Goal: Transaction & Acquisition: Purchase product/service

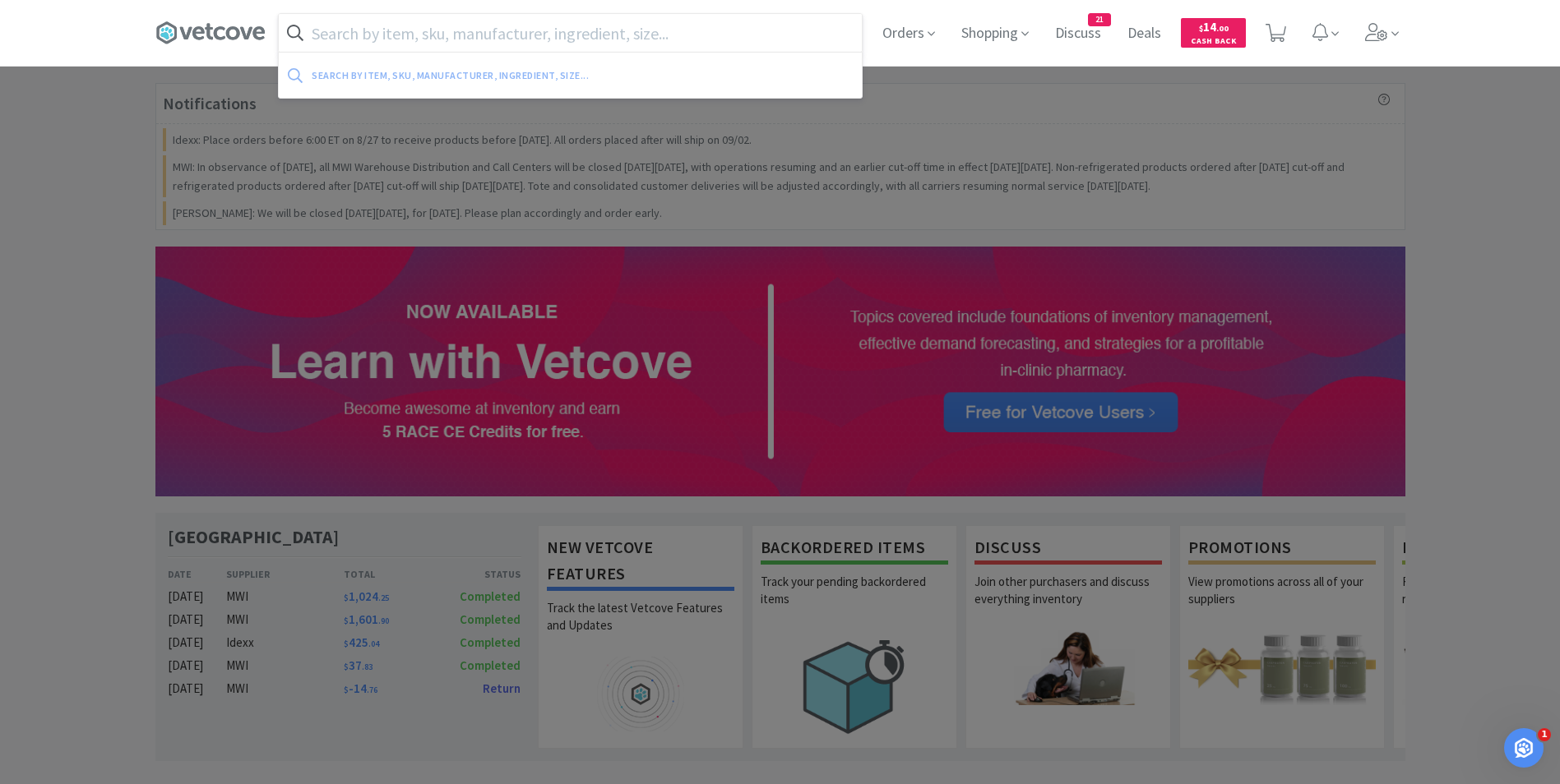
click at [685, 28] on input "text" at bounding box center [570, 33] width 583 height 38
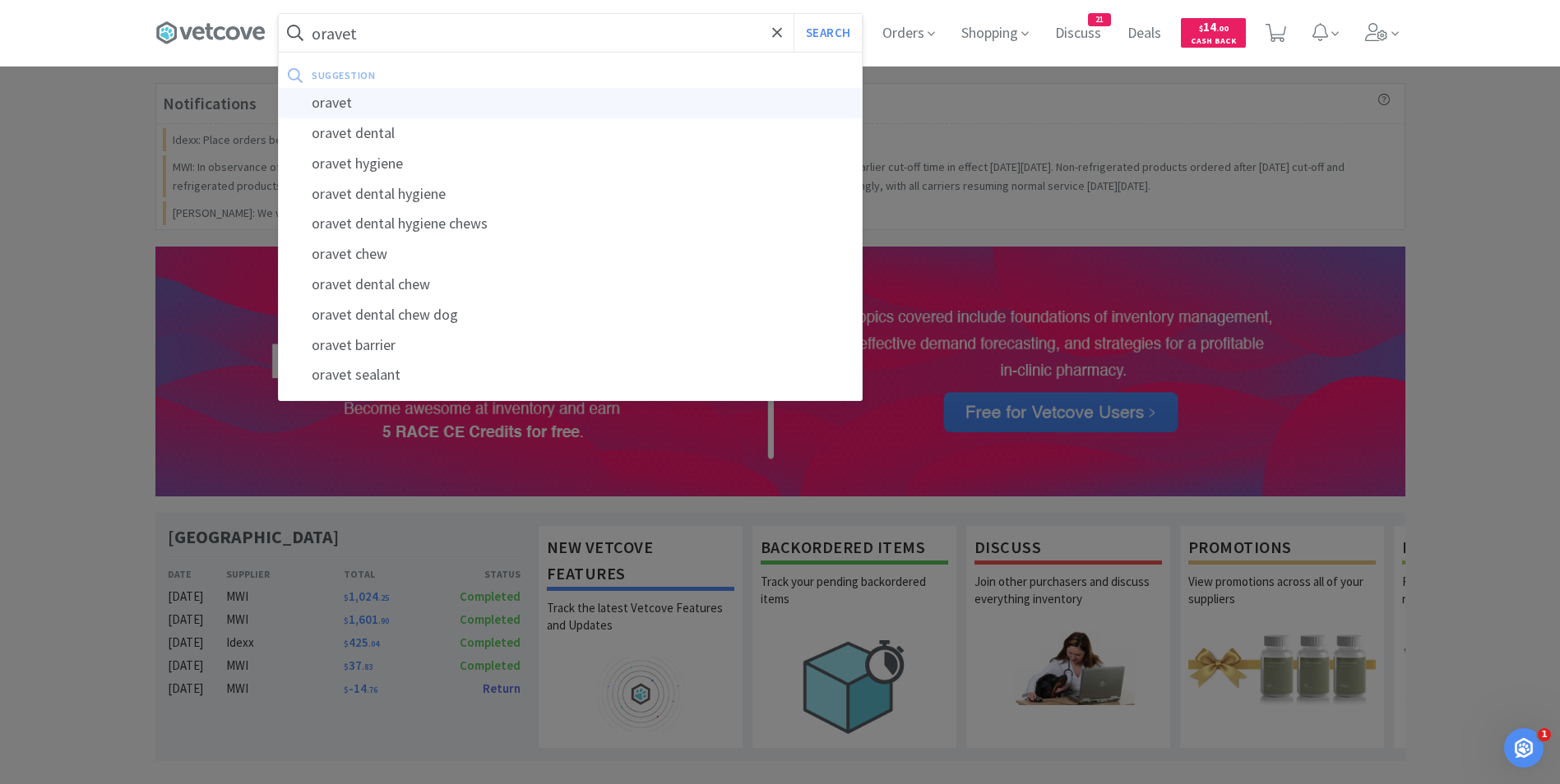
type input "oravet"
click at [579, 91] on div "oravet" at bounding box center [570, 103] width 583 height 30
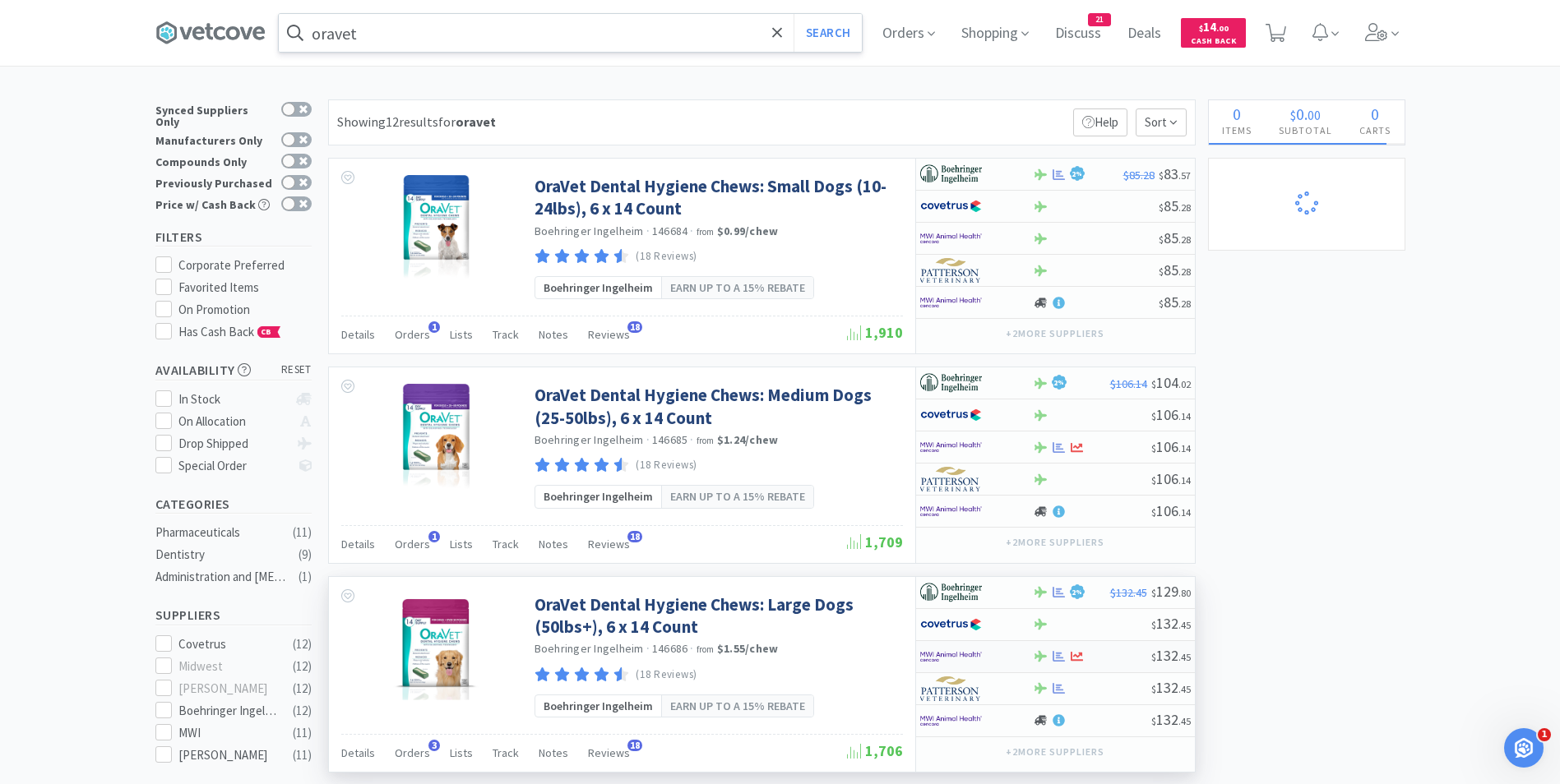
click at [947, 657] on img at bounding box center [951, 656] width 62 height 24
select select "1"
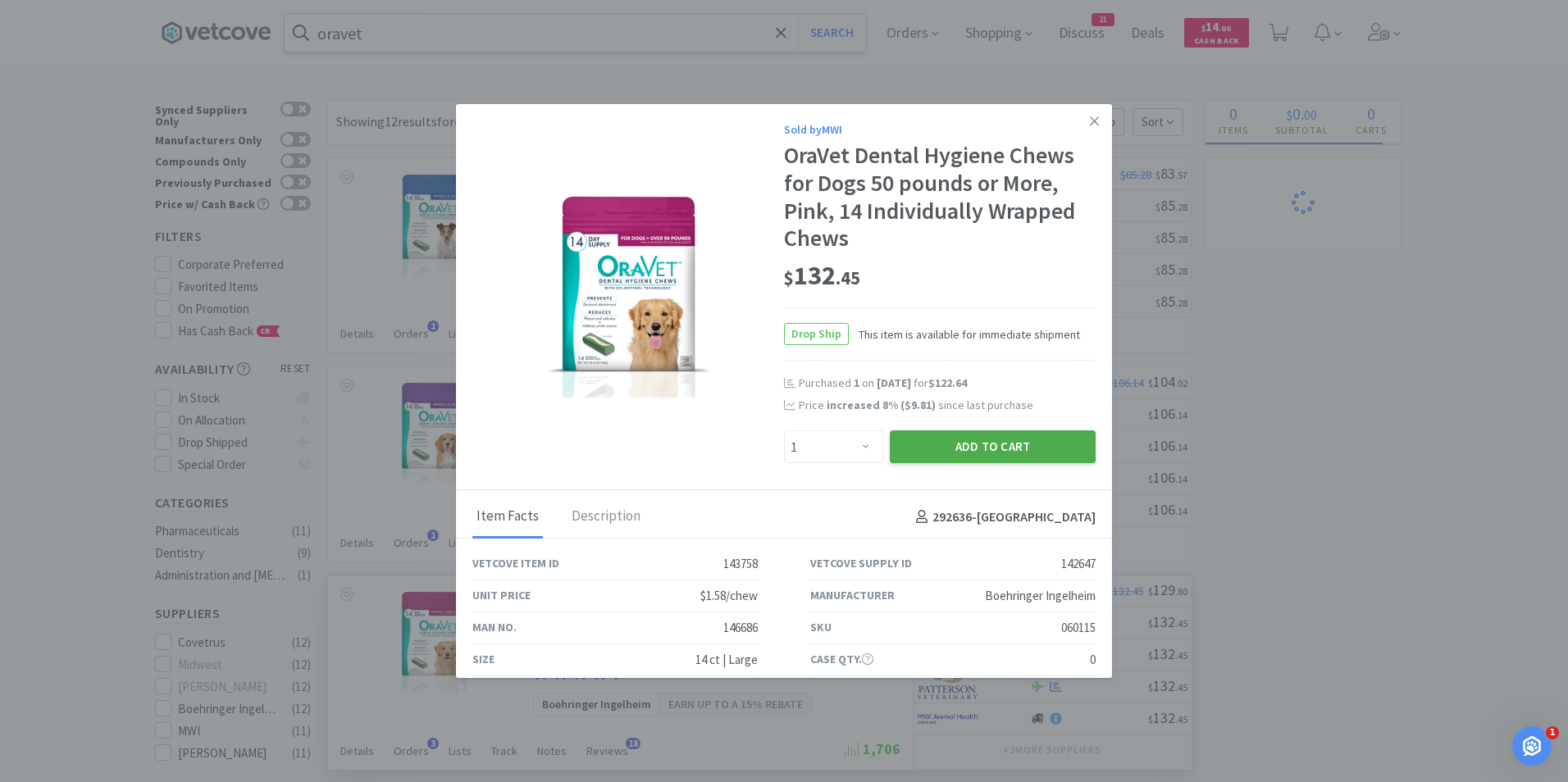
click at [1001, 445] on button "Add to Cart" at bounding box center [993, 446] width 206 height 33
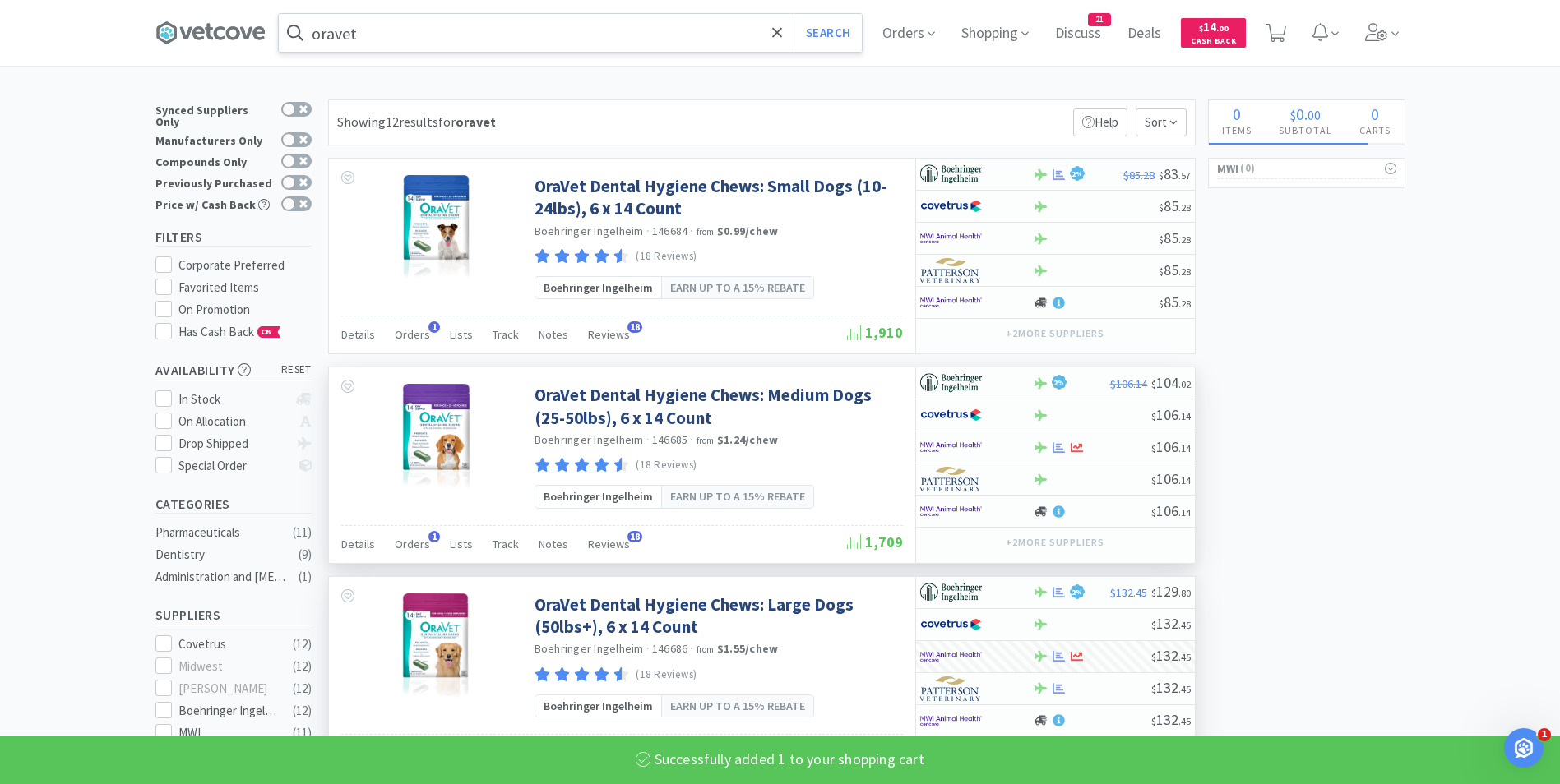
select select "1"
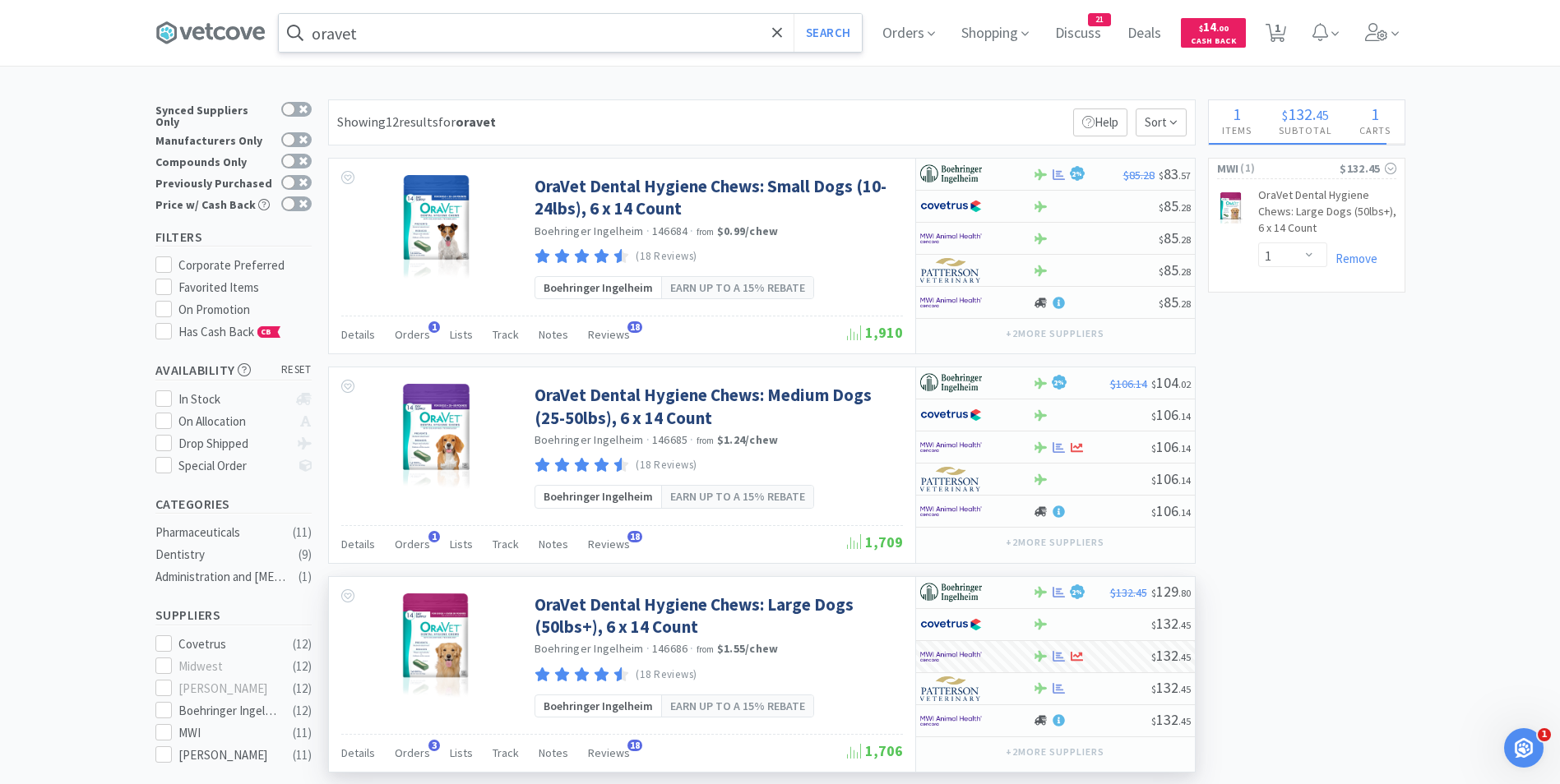
click at [425, 36] on input "oravet" at bounding box center [570, 33] width 583 height 38
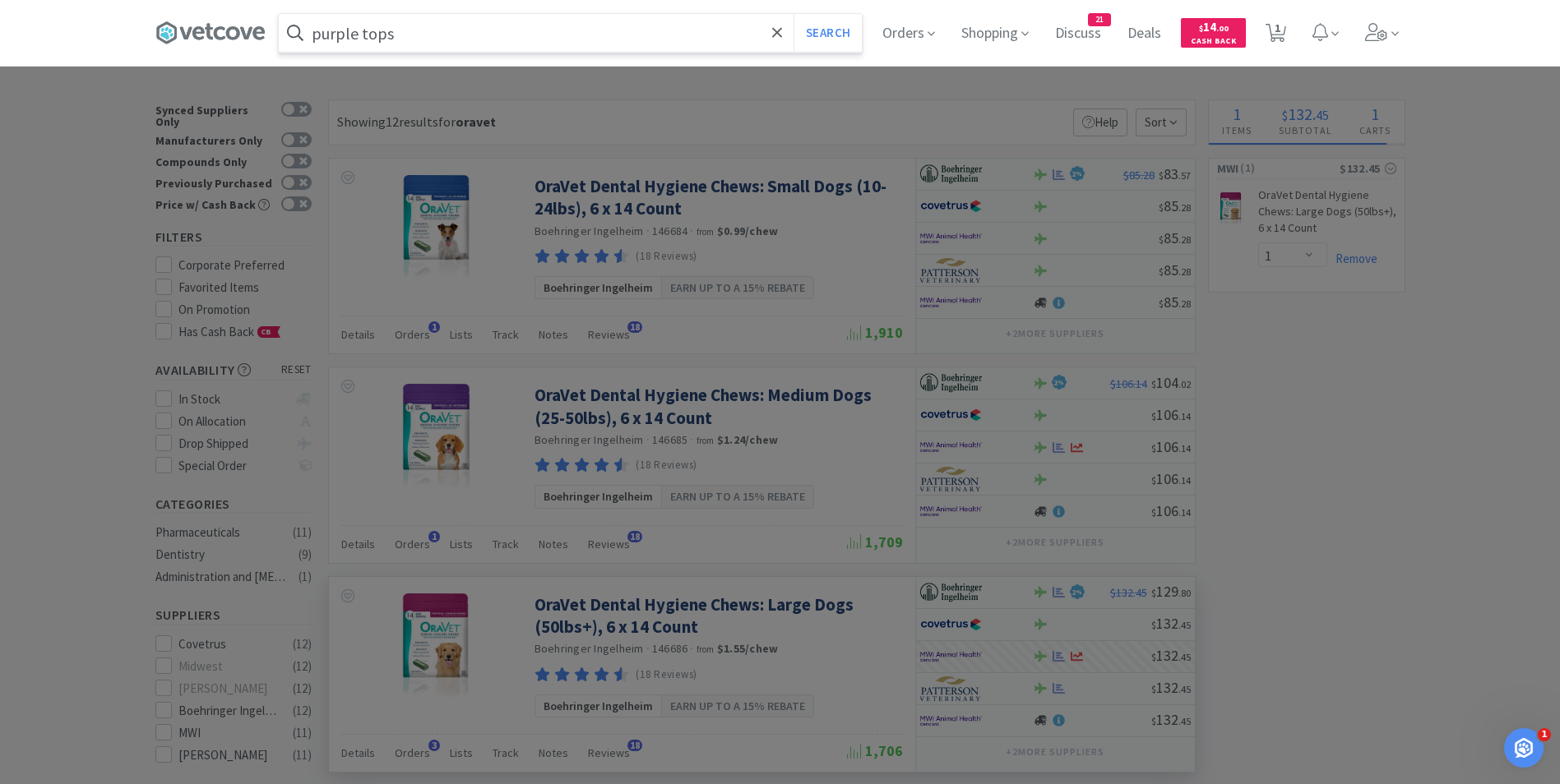
type input "purple tops"
click at [794, 14] on button "Search" at bounding box center [827, 33] width 68 height 38
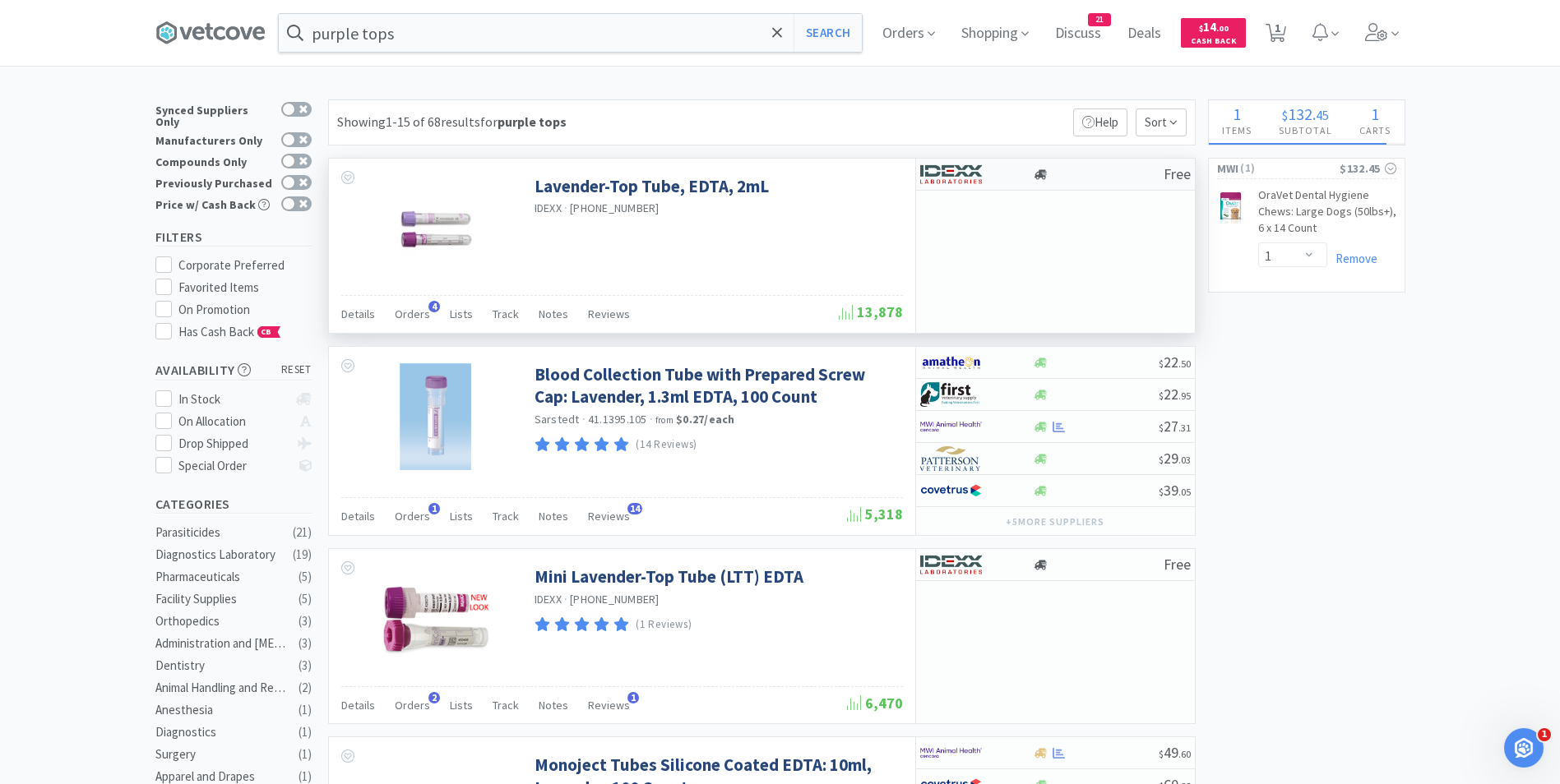
click at [961, 170] on img at bounding box center [951, 174] width 62 height 24
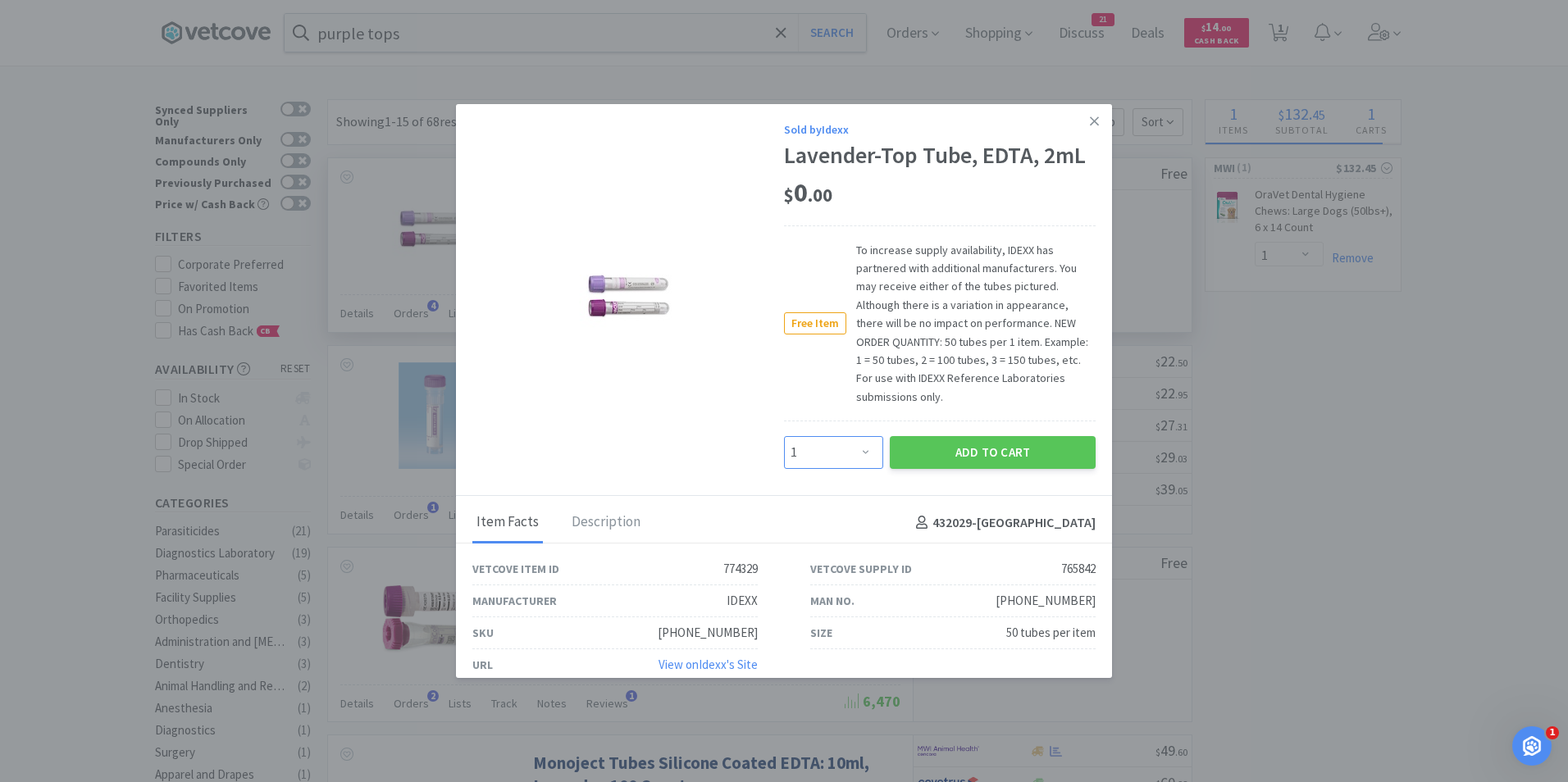
click at [860, 454] on select "Enter Quantity 1 2 3 4 5 6 7 8 9 10 11 12 13 14 15 16 17 18 19 20 Enter Quantity" at bounding box center [834, 452] width 99 height 33
select select "2"
click at [784, 436] on select "Enter Quantity 1 2 3 4 5 6 7 8 9 10 11 12 13 14 15 16 17 18 19 20 Enter Quantity" at bounding box center [834, 452] width 99 height 33
click at [963, 449] on button "Add to Cart" at bounding box center [993, 452] width 206 height 33
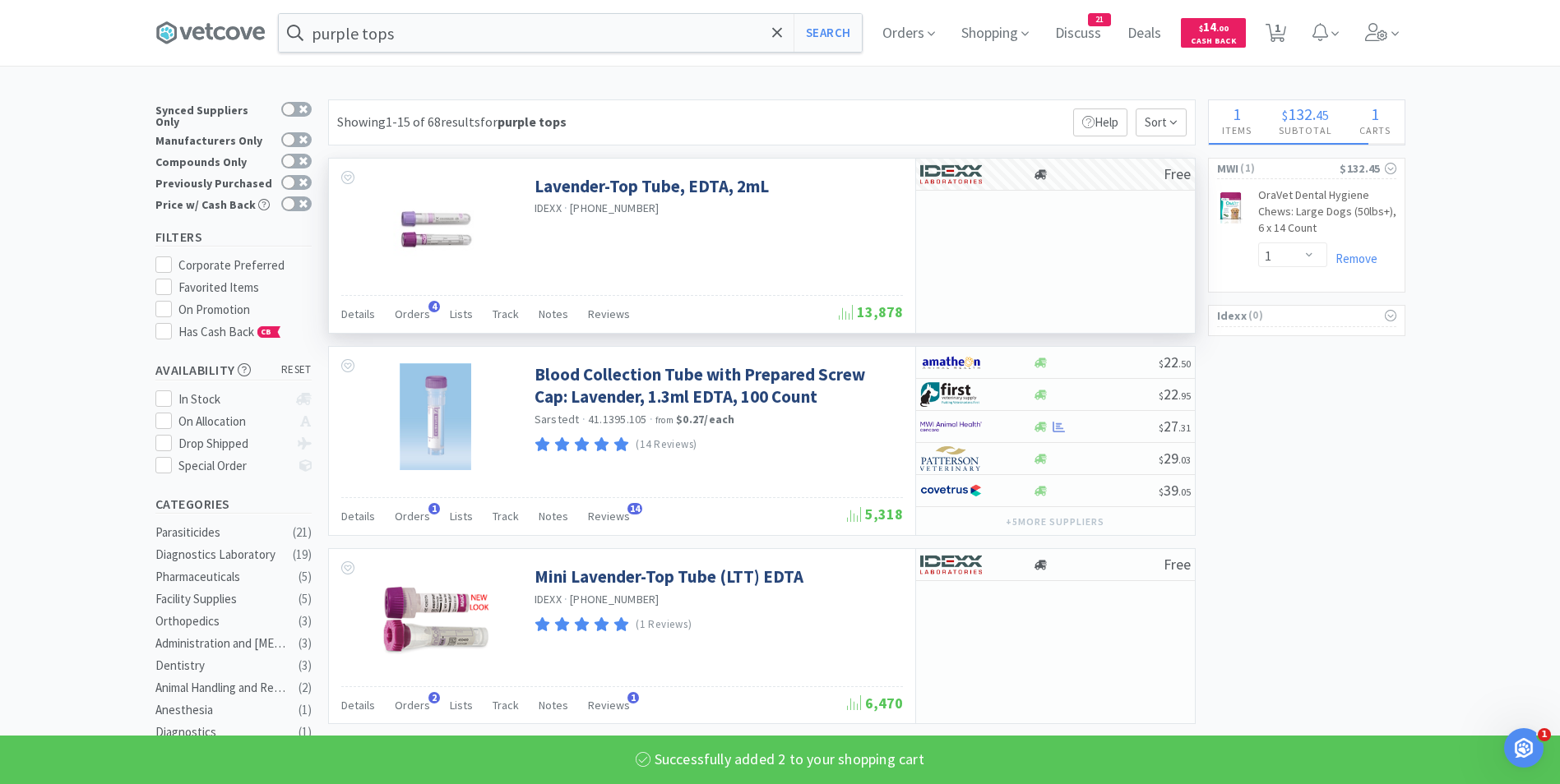
select select "2"
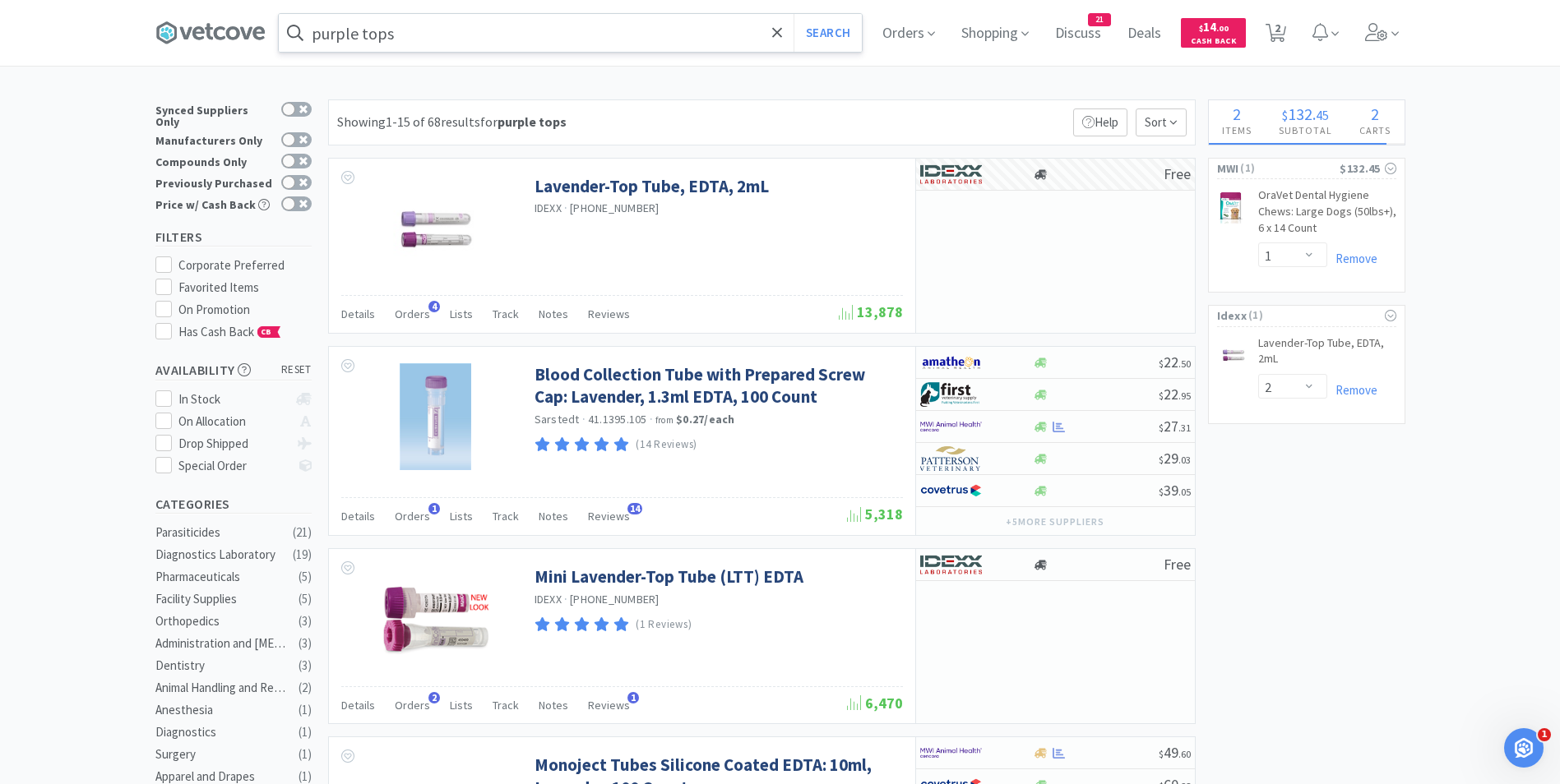
click at [517, 36] on input "purple tops" at bounding box center [570, 33] width 583 height 38
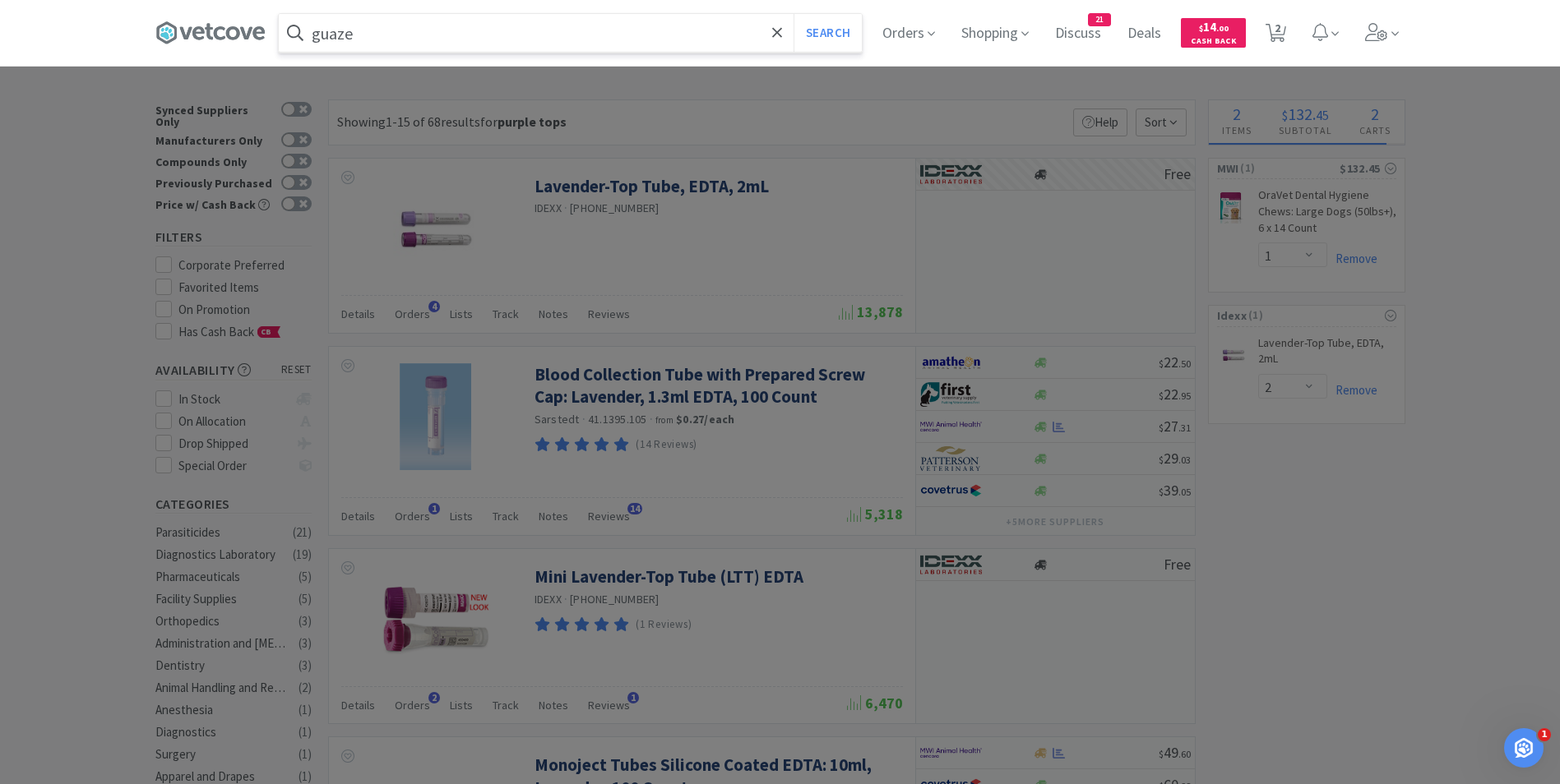
type input "guaze"
click at [794, 14] on button "Search" at bounding box center [827, 33] width 68 height 38
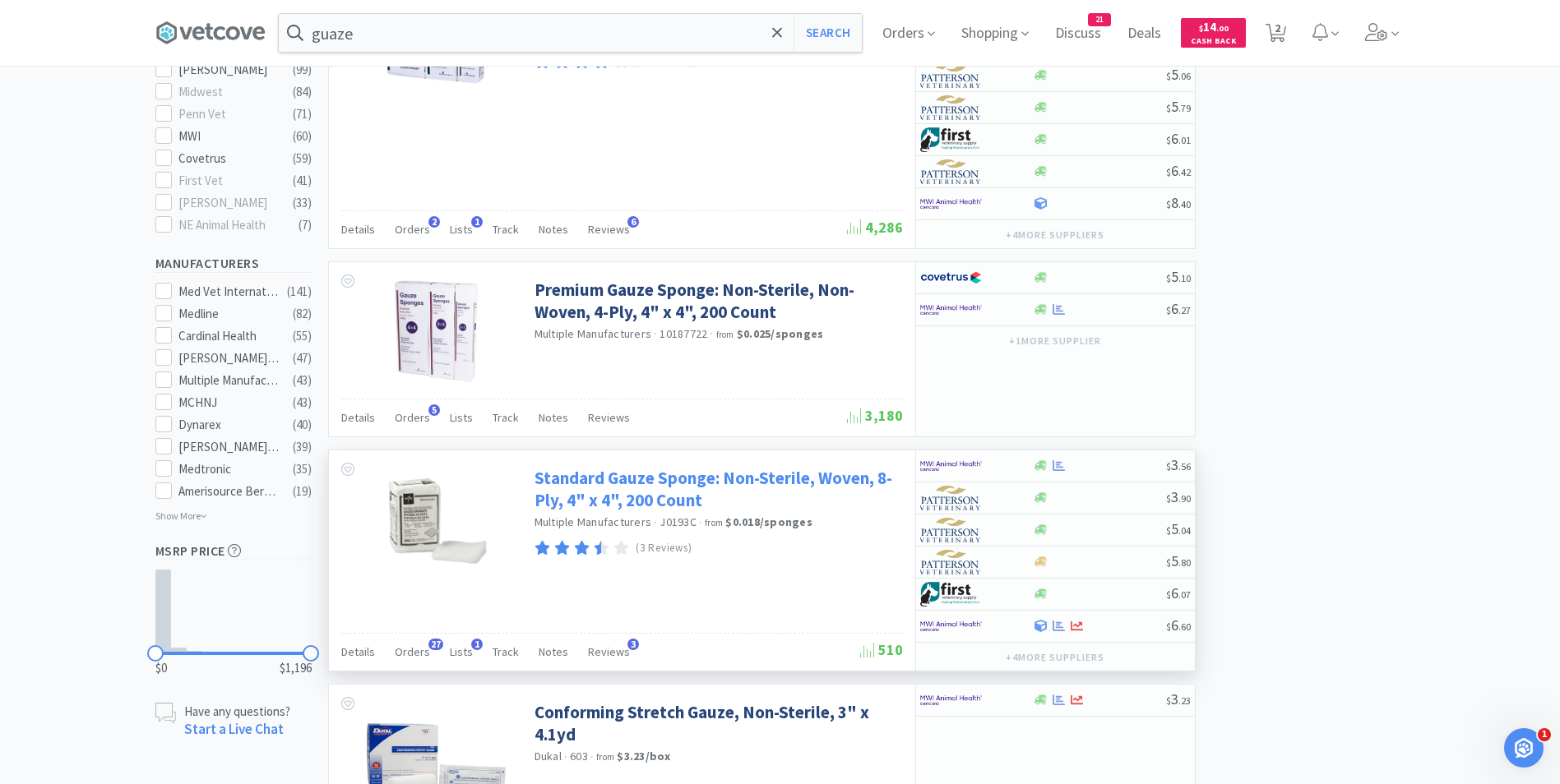
scroll to position [741, 0]
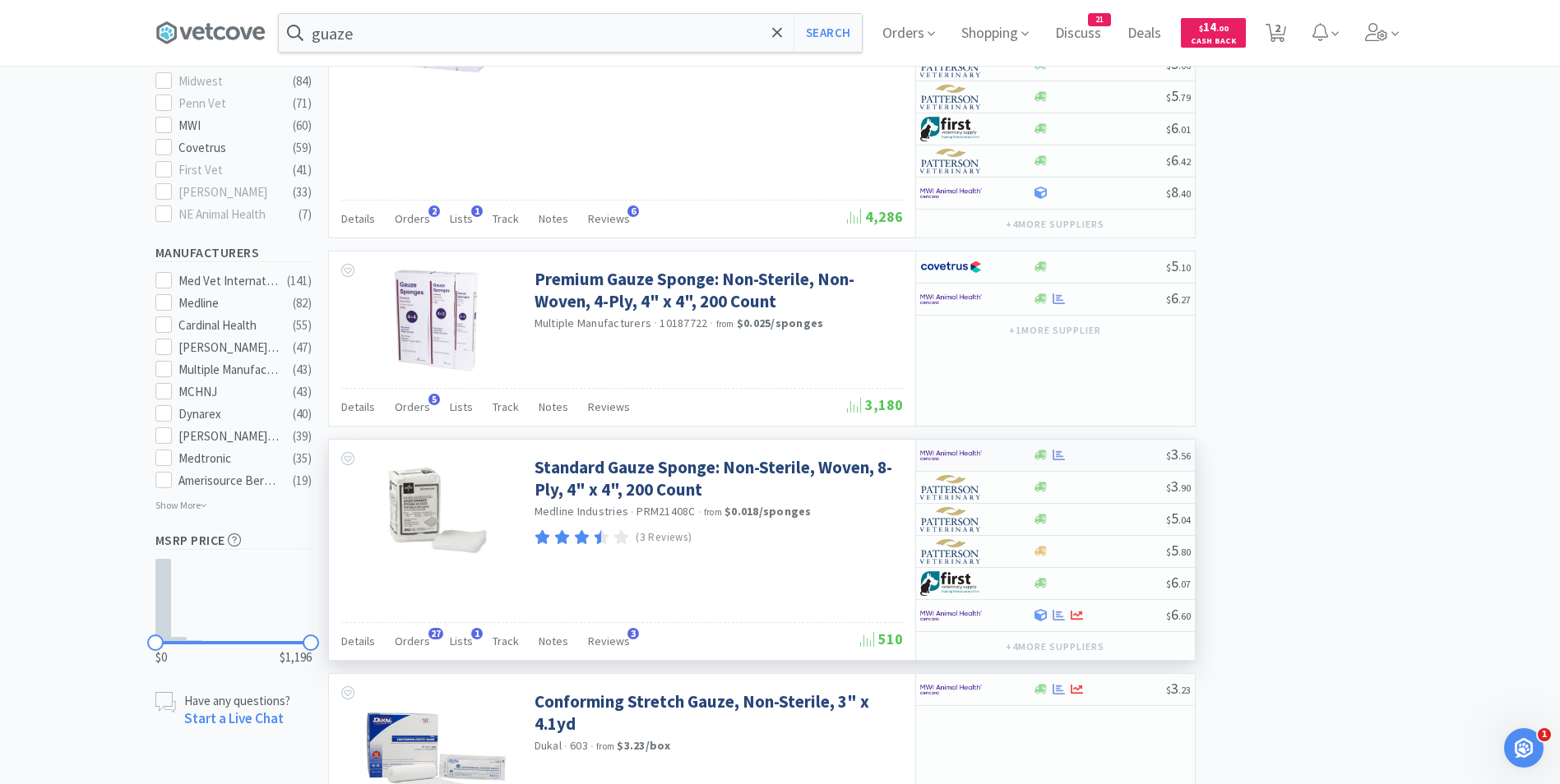
click at [962, 463] on img at bounding box center [951, 456] width 62 height 24
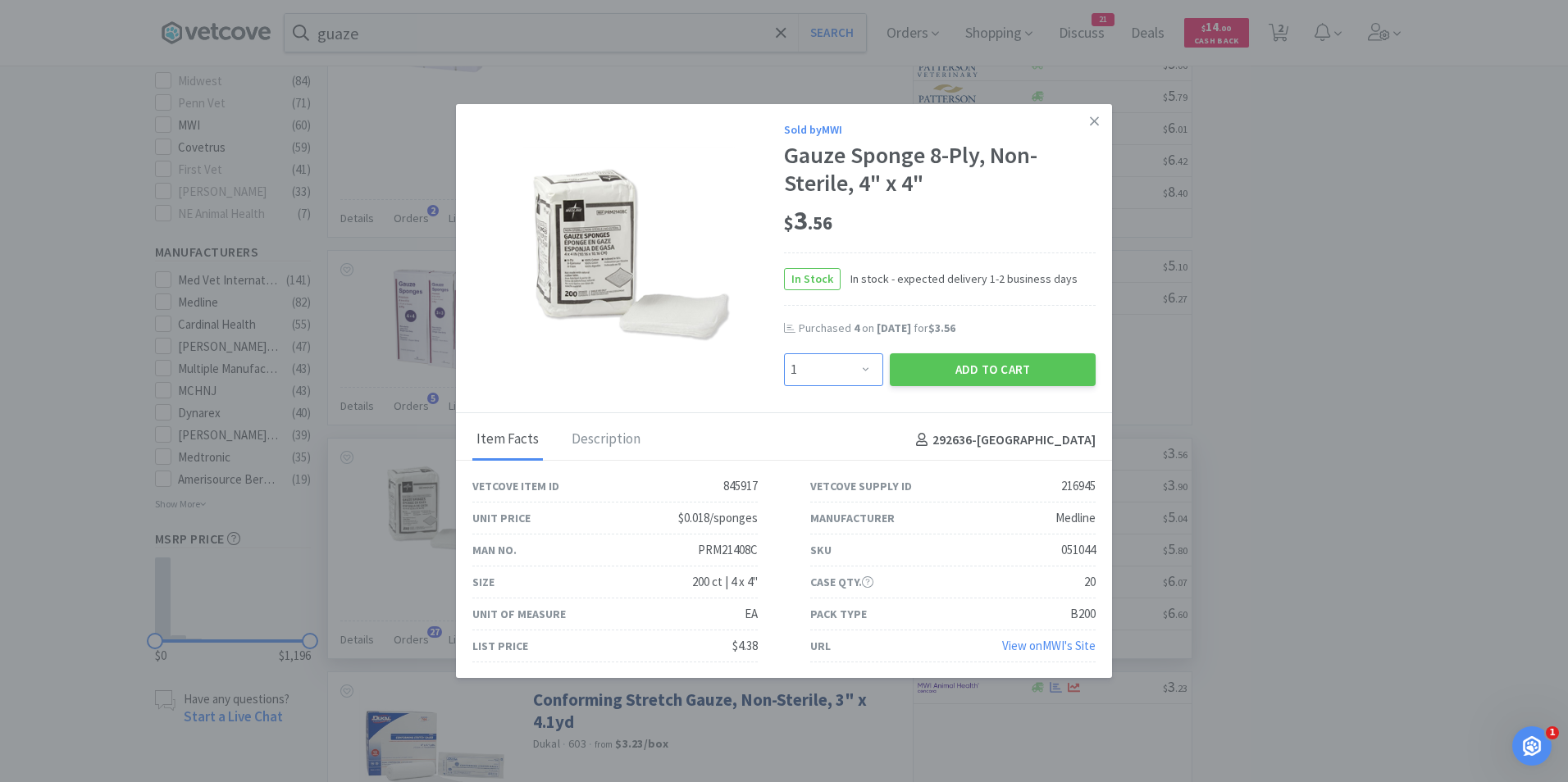
click at [856, 368] on select "Enter Quantity 1 2 3 4 5 6 7 8 9 10 11 12 13 14 15 16 17 18 19 20 Enter Quantity" at bounding box center [834, 369] width 99 height 33
select select "6"
click at [784, 354] on select "Enter Quantity 1 2 3 4 5 6 7 8 9 10 11 12 13 14 15 16 17 18 19 20 Enter Quantity" at bounding box center [834, 369] width 99 height 33
click at [938, 373] on button "Add to Cart" at bounding box center [993, 369] width 206 height 33
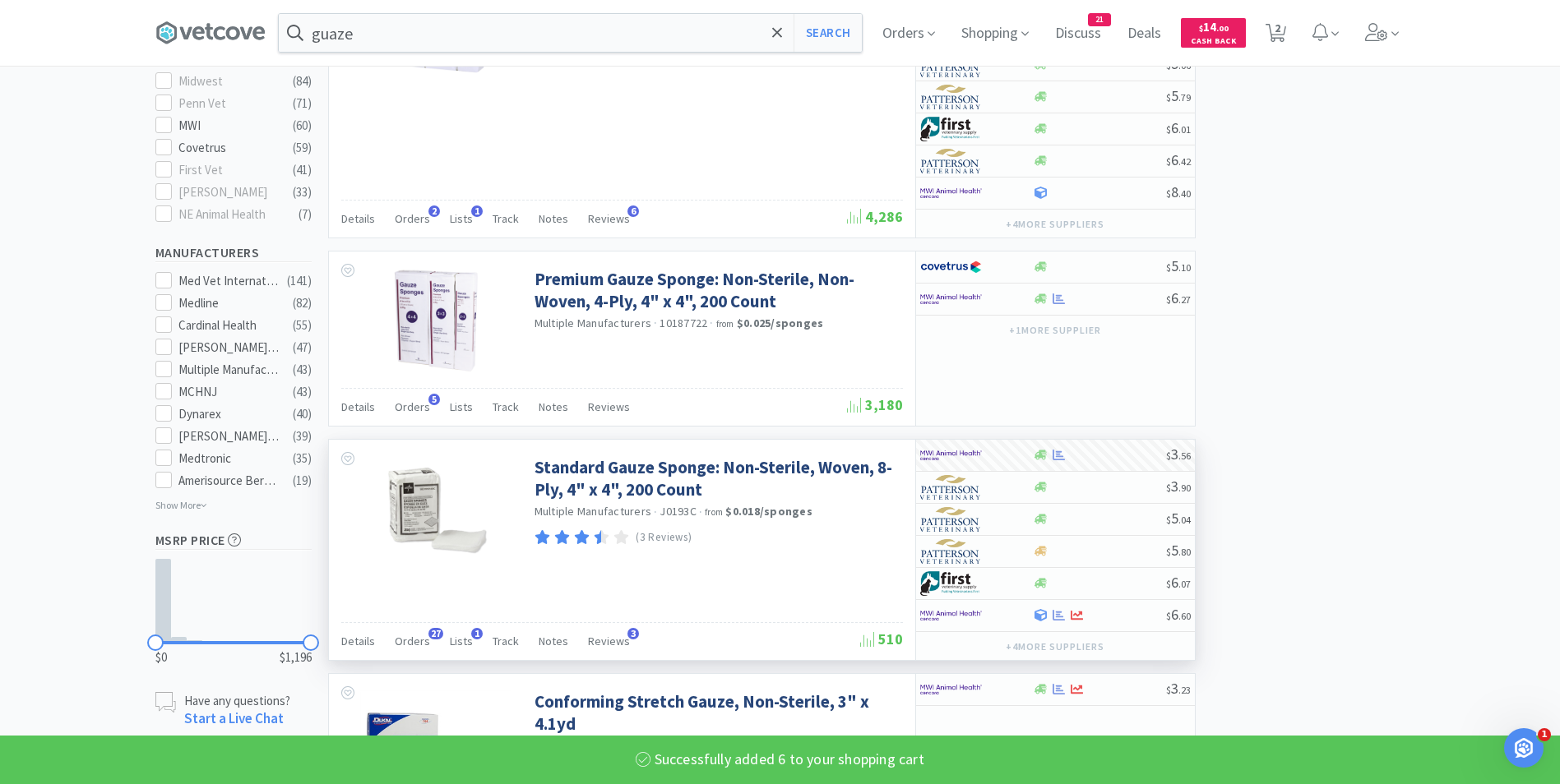
select select "6"
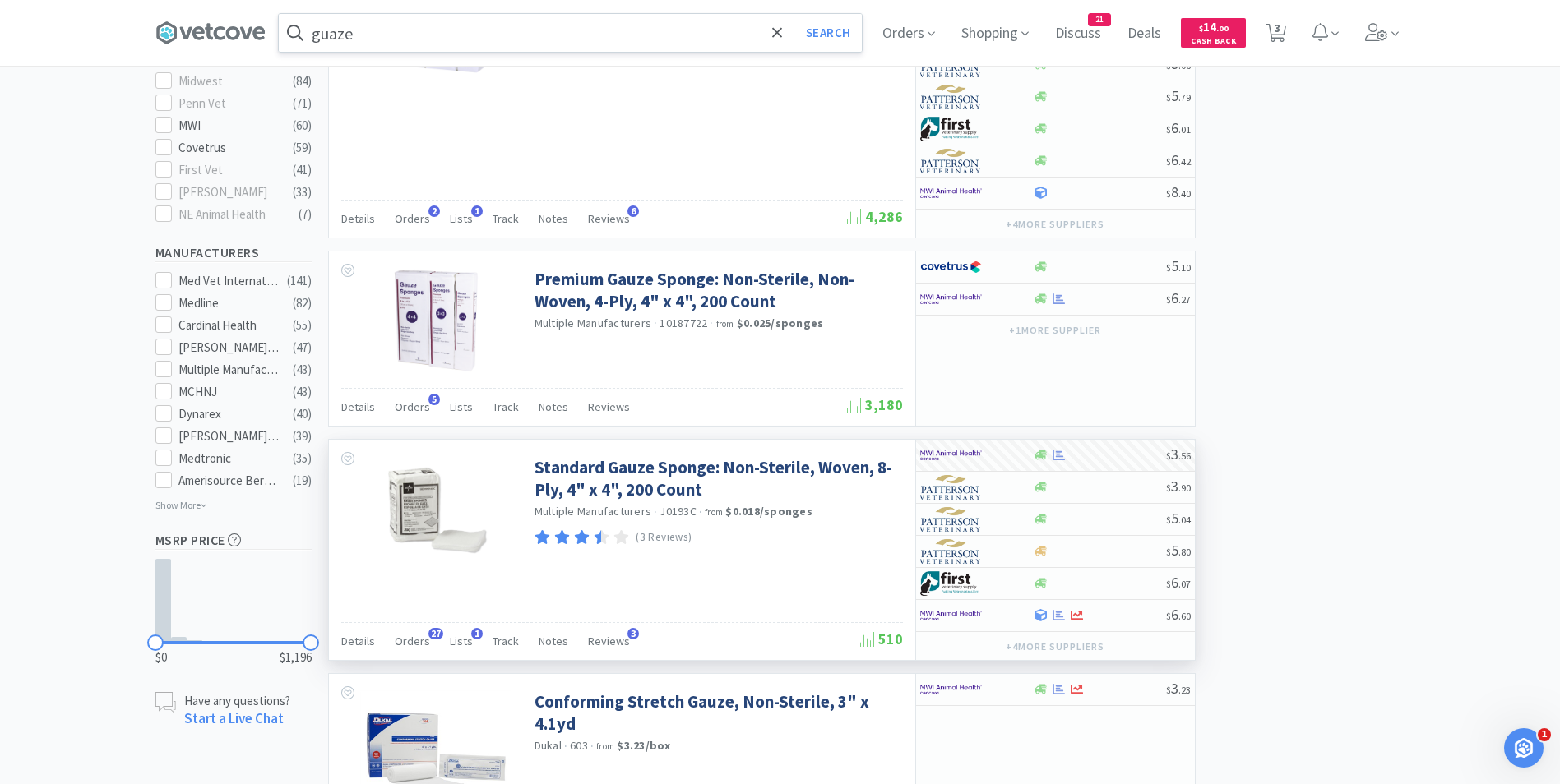
click at [406, 35] on input "guaze" at bounding box center [570, 33] width 583 height 38
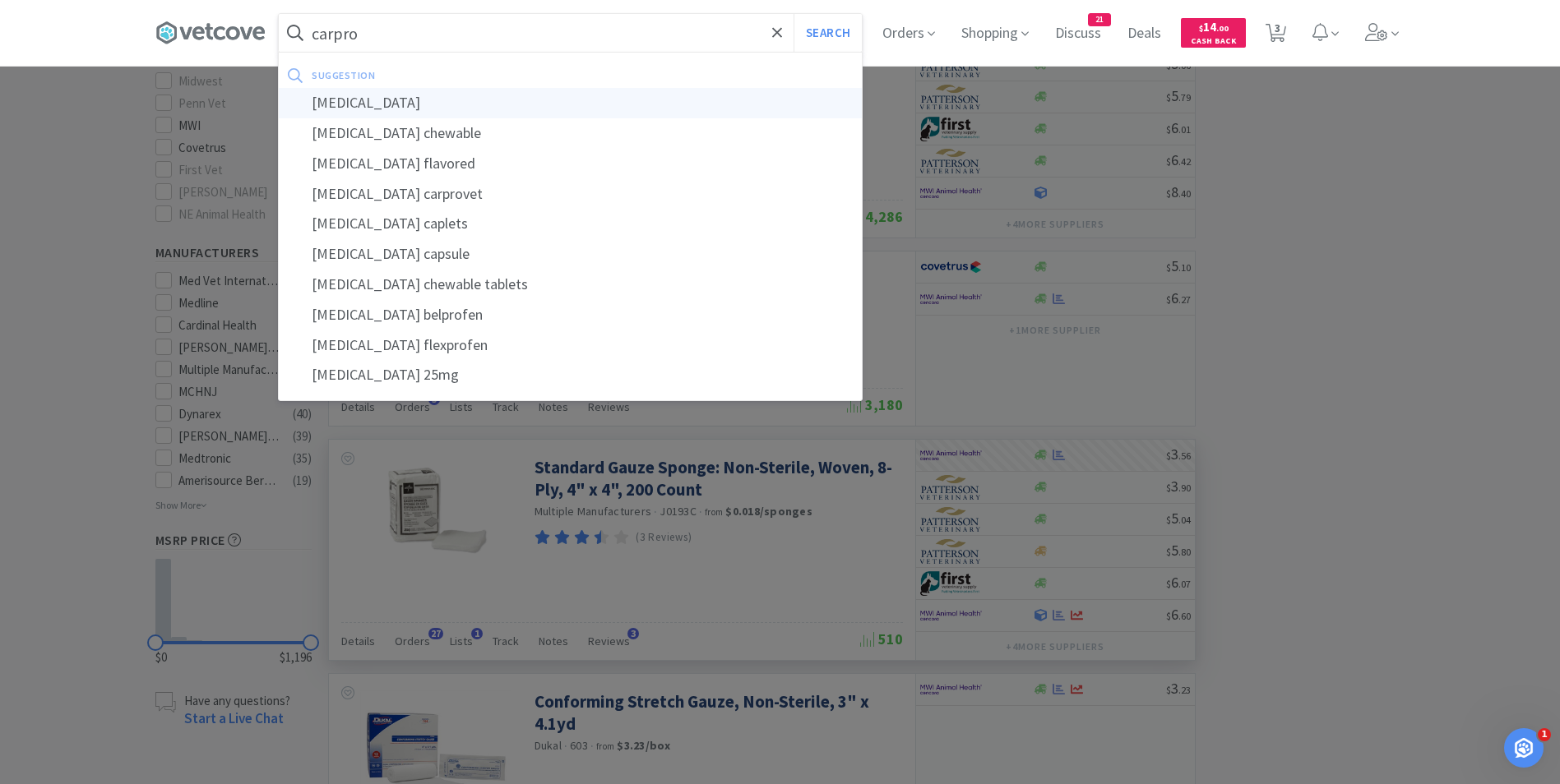
click at [380, 103] on div "[MEDICAL_DATA]" at bounding box center [570, 103] width 583 height 30
type input "[MEDICAL_DATA]"
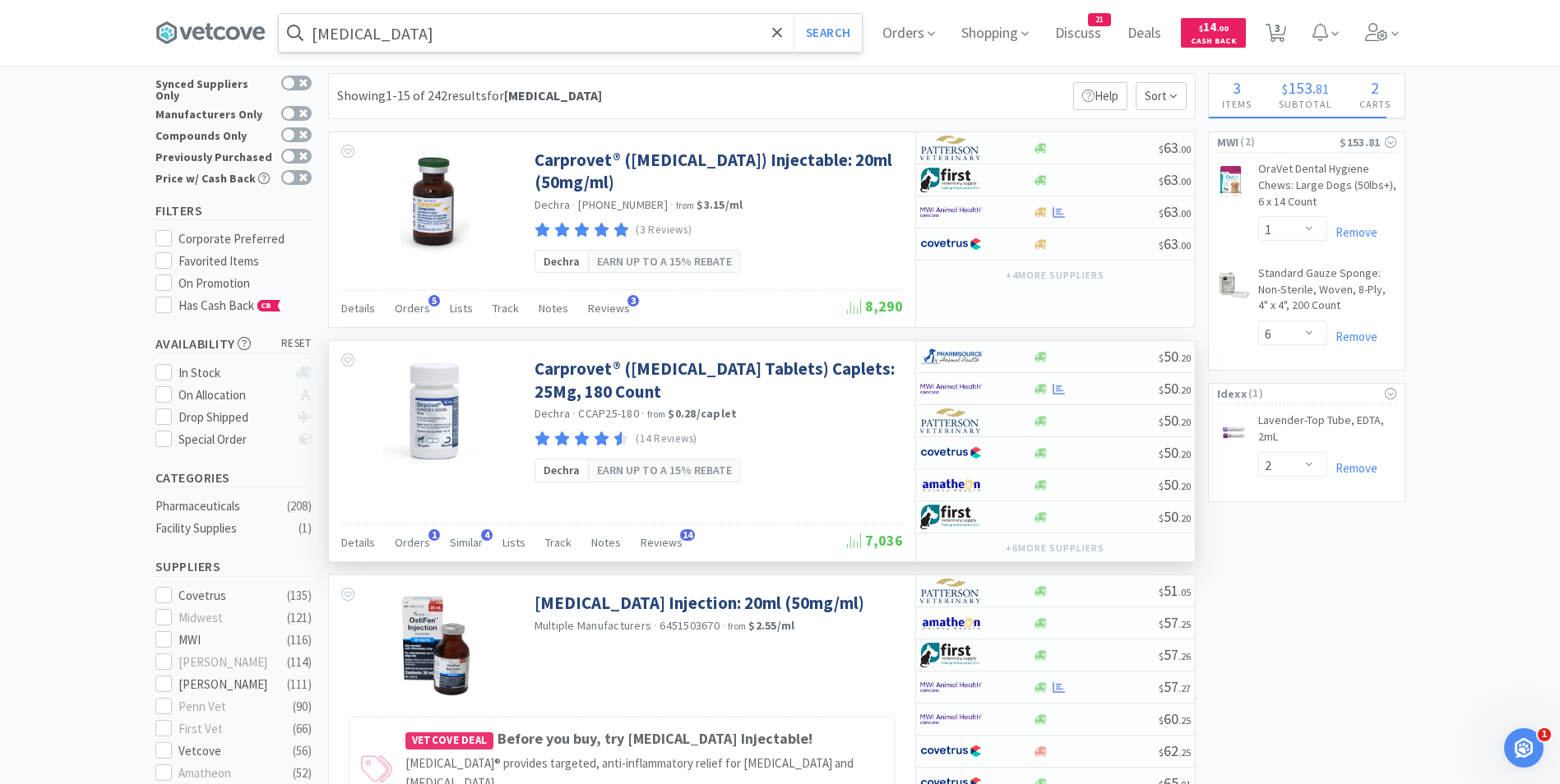
scroll to position [27, 0]
